Goal: Transaction & Acquisition: Purchase product/service

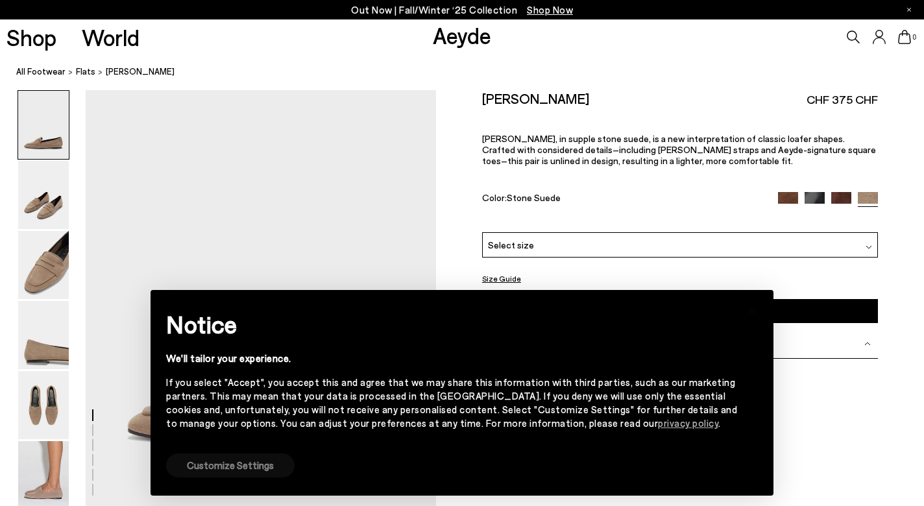
click at [260, 467] on button "Customize Settings" at bounding box center [230, 465] width 128 height 24
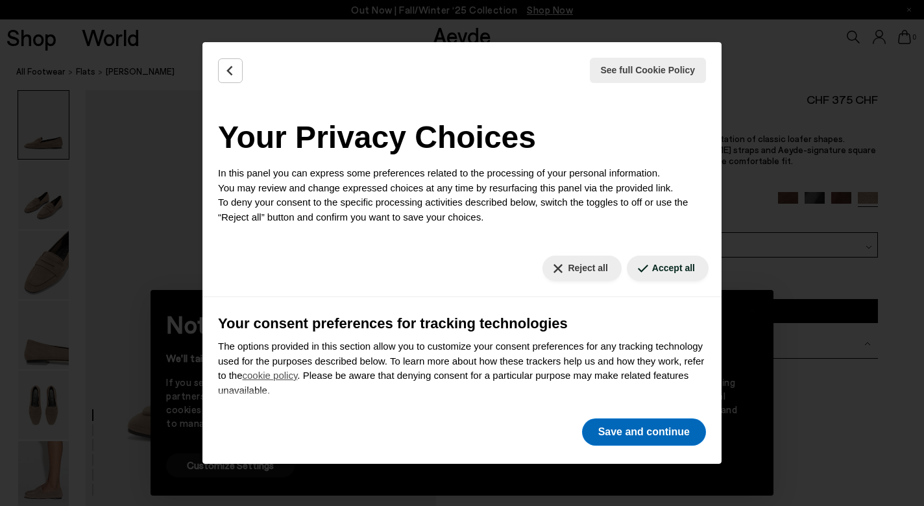
click at [645, 430] on button "Save and continue" at bounding box center [644, 431] width 124 height 27
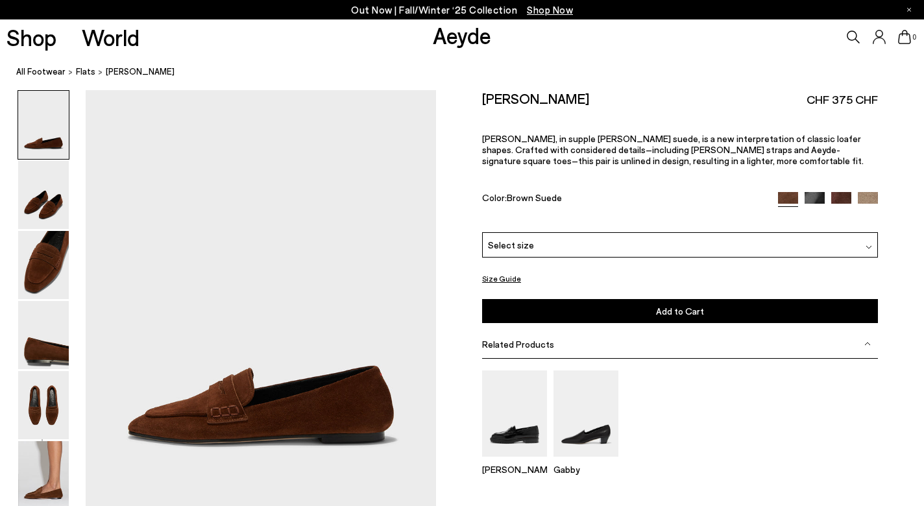
click at [845, 201] on img at bounding box center [841, 202] width 20 height 20
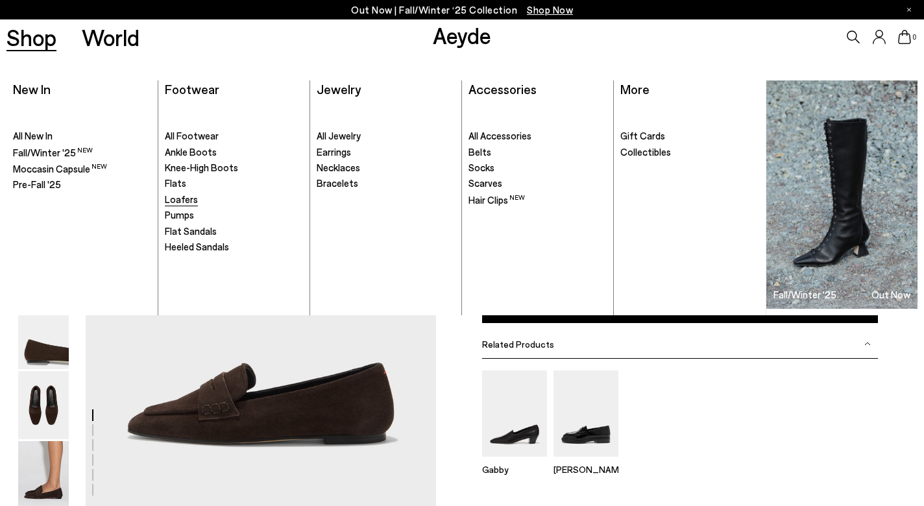
click at [179, 199] on span "Loafers" at bounding box center [181, 199] width 33 height 12
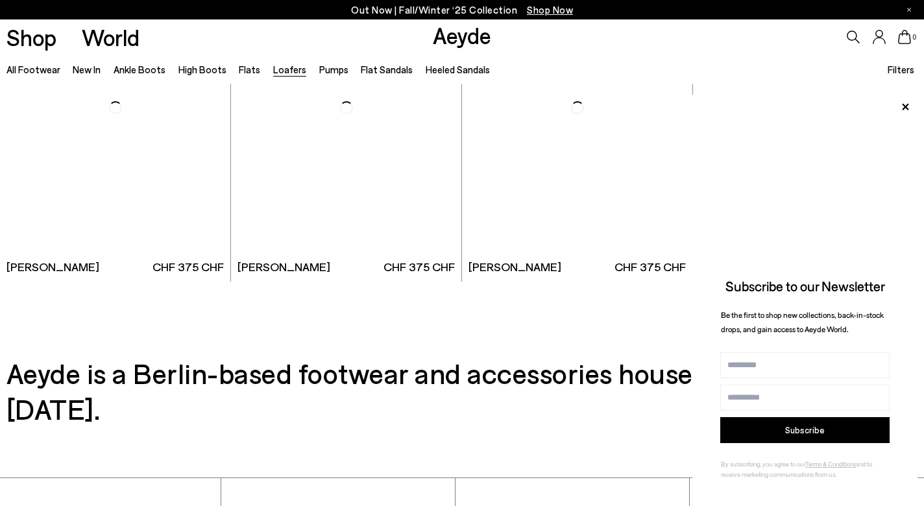
scroll to position [2355, 0]
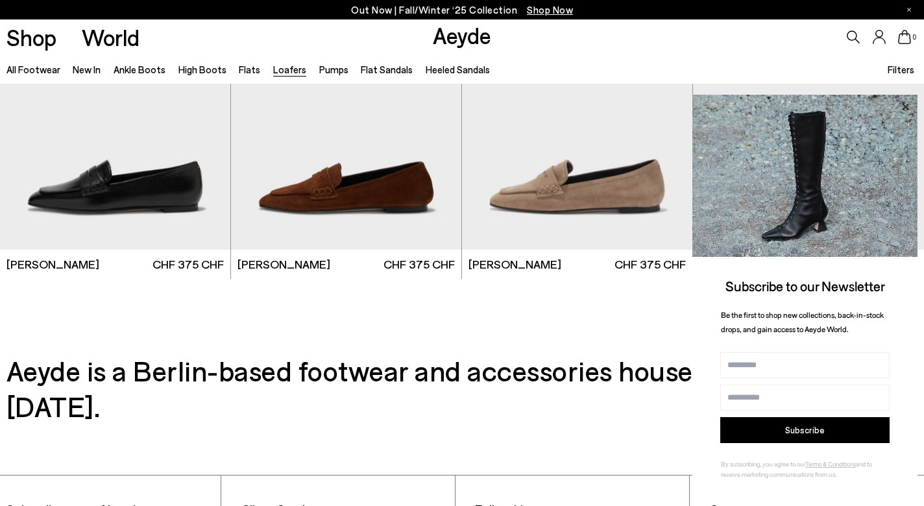
click at [904, 108] on icon at bounding box center [905, 106] width 6 height 6
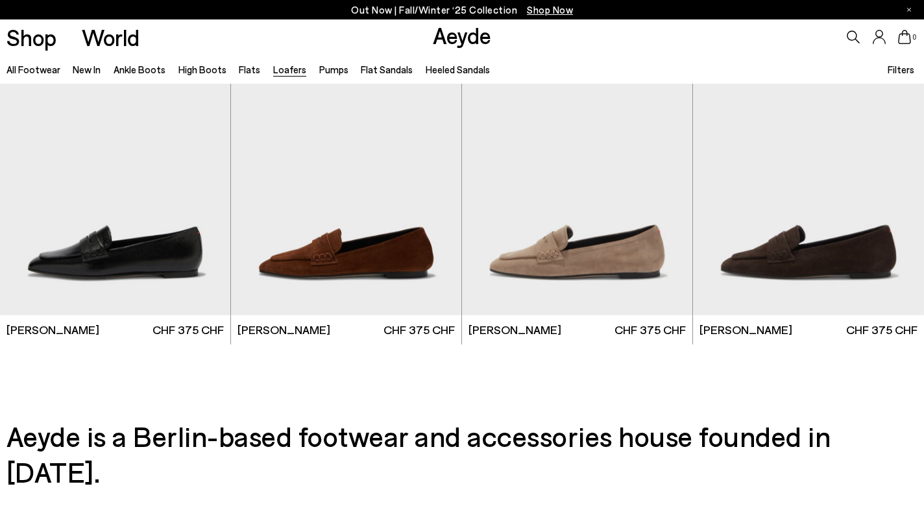
scroll to position [2290, 0]
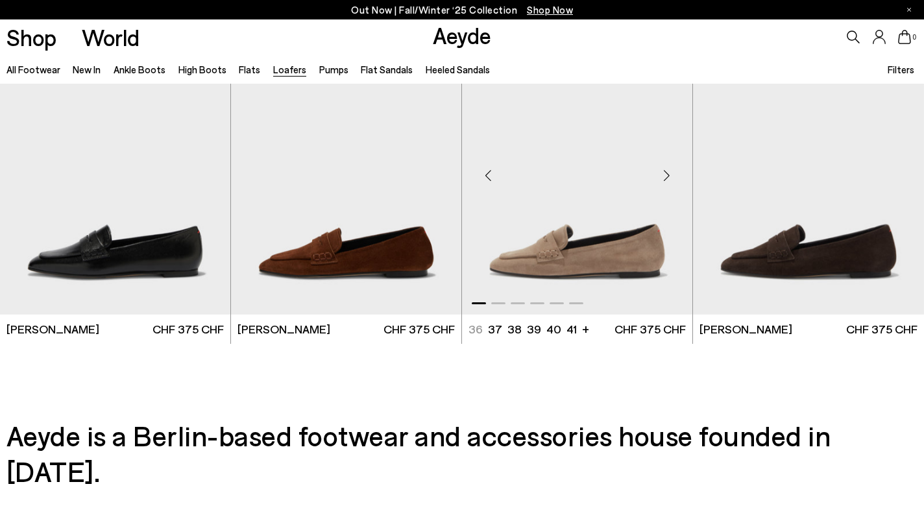
click at [610, 252] on img "1 / 6" at bounding box center [577, 169] width 230 height 289
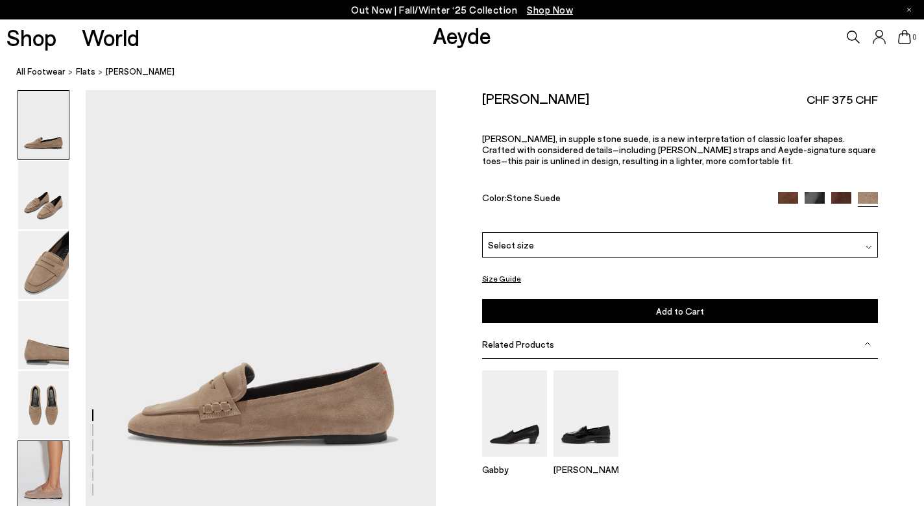
click at [46, 481] on img at bounding box center [43, 475] width 51 height 68
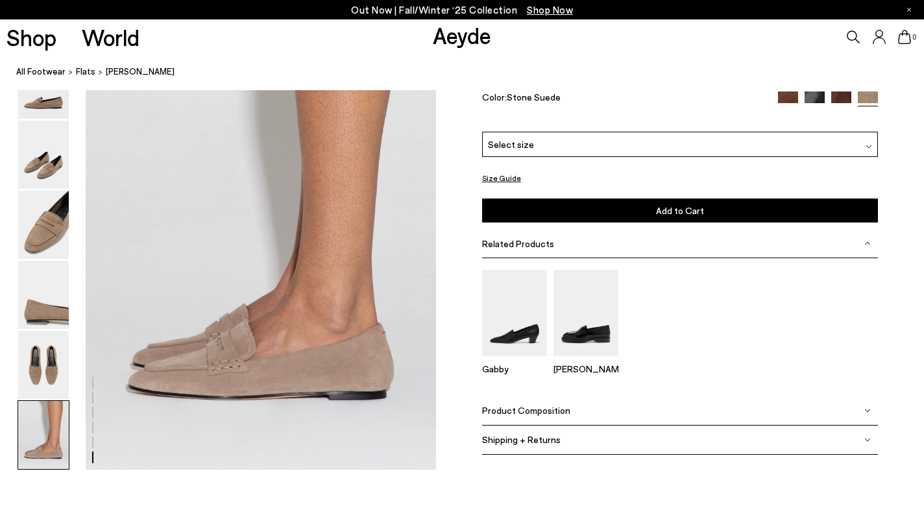
scroll to position [2383, 0]
